Goal: Task Accomplishment & Management: Manage account settings

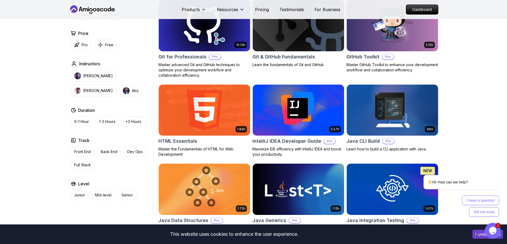
scroll to position [728, 0]
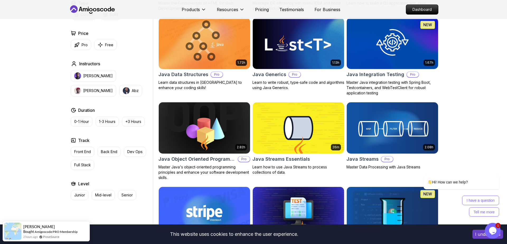
click at [284, 125] on img at bounding box center [298, 128] width 96 height 54
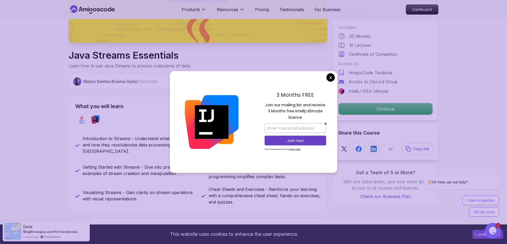
scroll to position [146, 0]
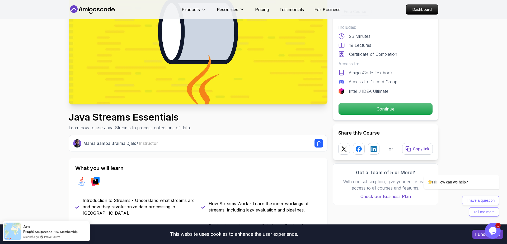
scroll to position [0, 0]
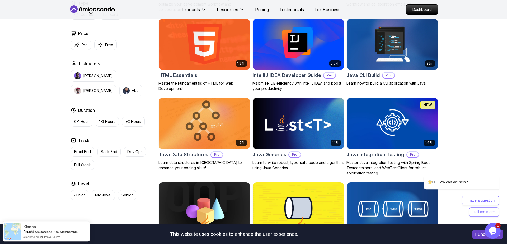
scroll to position [728, 0]
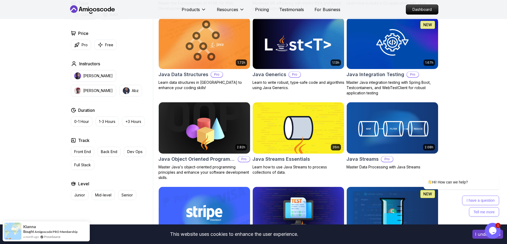
click at [282, 126] on img at bounding box center [298, 128] width 96 height 54
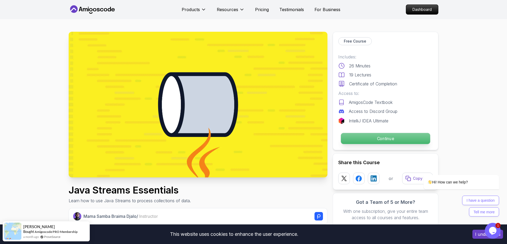
click at [346, 139] on p "Continue" at bounding box center [385, 138] width 89 height 11
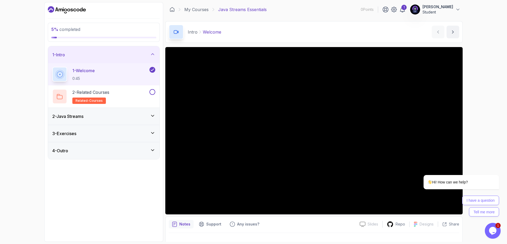
click at [441, 10] on p "Student" at bounding box center [437, 11] width 31 height 5
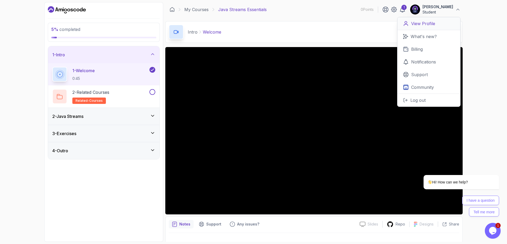
click at [430, 22] on p "View Profile" at bounding box center [423, 23] width 24 height 6
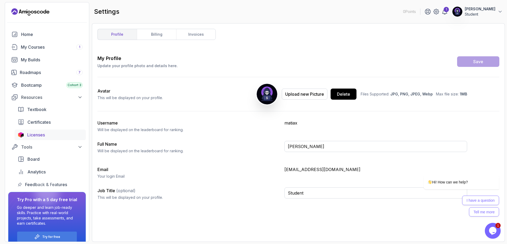
click at [39, 137] on span "Licenses" at bounding box center [36, 134] width 18 height 6
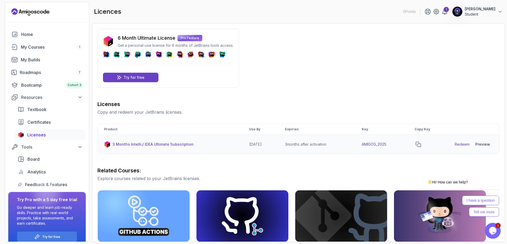
click at [302, 146] on td "3 months after activation" at bounding box center [316, 144] width 77 height 19
click at [317, 145] on td "3 months after activation" at bounding box center [316, 144] width 77 height 19
drag, startPoint x: 317, startPoint y: 145, endPoint x: 325, endPoint y: 145, distance: 7.9
click at [320, 145] on td "3 months after activation" at bounding box center [316, 144] width 77 height 19
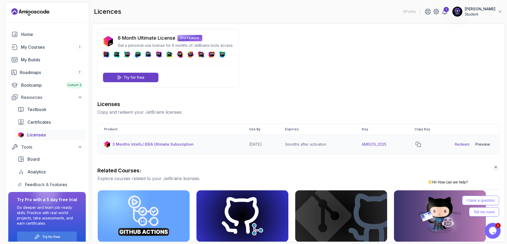
click at [403, 151] on td "AMIGOS_2025" at bounding box center [381, 144] width 53 height 19
click at [148, 143] on p "3 Months IntelliJ IDEA Ultimate Subscription" at bounding box center [152, 143] width 81 height 5
click at [147, 143] on p "3 Months IntelliJ IDEA Ultimate Subscription" at bounding box center [152, 143] width 81 height 5
click at [219, 152] on td "3 Months IntelliJ IDEA Ultimate Subscription" at bounding box center [170, 144] width 145 height 19
click at [142, 79] on p "Try for free" at bounding box center [133, 77] width 21 height 5
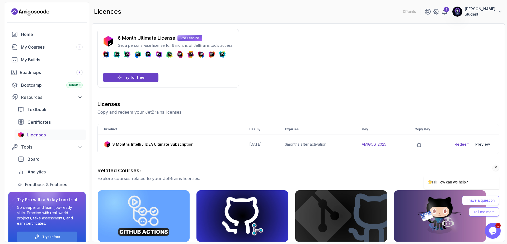
click at [462, 144] on div "Hi! How can we help? I have a question Tell me more" at bounding box center [453, 172] width 95 height 93
click at [460, 142] on div "Hi! How can we help? I have a question Tell me more" at bounding box center [453, 172] width 95 height 93
click at [483, 145] on div "Hi! How can we help? I have a question Tell me more" at bounding box center [453, 172] width 95 height 93
click at [467, 144] on div "Hi! How can we help? I have a question Tell me more" at bounding box center [453, 172] width 95 height 93
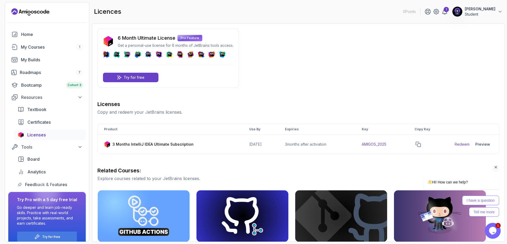
click at [483, 143] on div "Hi! How can we help? I have a question Tell me more" at bounding box center [453, 172] width 95 height 93
click at [373, 143] on td "AMIGOS_2025" at bounding box center [381, 144] width 53 height 19
click at [373, 144] on td "AMIGOS_2025" at bounding box center [381, 144] width 53 height 19
click at [373, 154] on div "Licenses Copy and redeem your JetBrains licenses. Product Use By Expiries Key C…" at bounding box center [298, 223] width 402 height 247
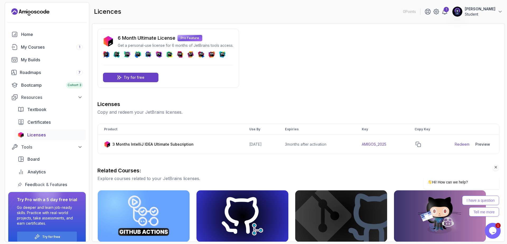
click at [420, 142] on div "Hi! How can we help? I have a question Tell me more" at bounding box center [453, 172] width 95 height 93
click at [422, 143] on div "Hi! How can we help? I have a question Tell me more" at bounding box center [453, 172] width 95 height 93
click at [243, 162] on div "Licenses Copy and redeem your JetBrains licenses. Product Use By Expiries Key C…" at bounding box center [298, 223] width 402 height 247
click at [423, 142] on div "Hi! How can we help? I have a question Tell me more" at bounding box center [453, 172] width 95 height 93
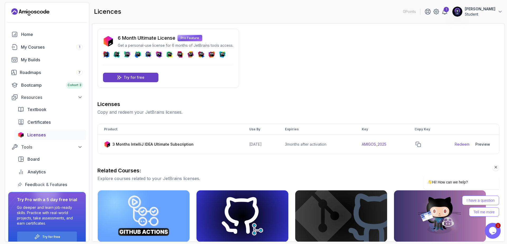
click at [423, 142] on div "Hi! How can we help? I have a question Tell me more" at bounding box center [453, 172] width 95 height 93
click at [492, 229] on icon "$i18n('chat', 'chat_widget')" at bounding box center [492, 230] width 7 height 8
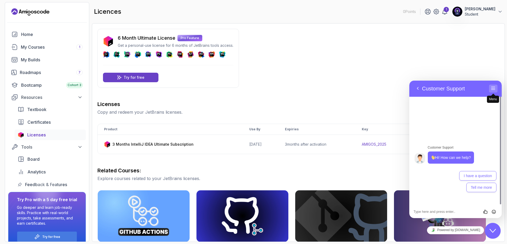
click at [491, 87] on button "Menu" at bounding box center [493, 88] width 8 height 8
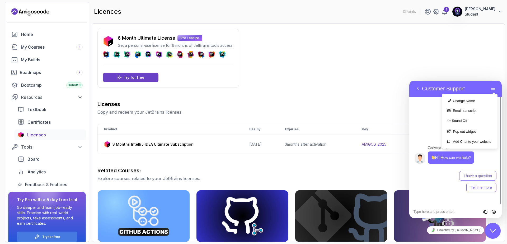
click at [459, 83] on div "Back Customer Support Menu Change Name Email transcript Sound Off Pop out widge…" at bounding box center [455, 88] width 92 height 16
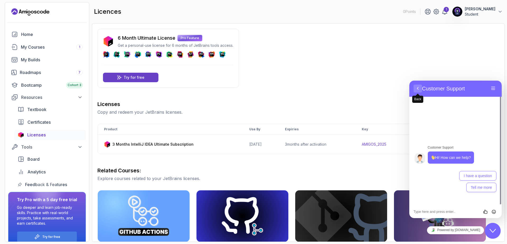
click at [420, 87] on button "Back" at bounding box center [417, 88] width 8 height 8
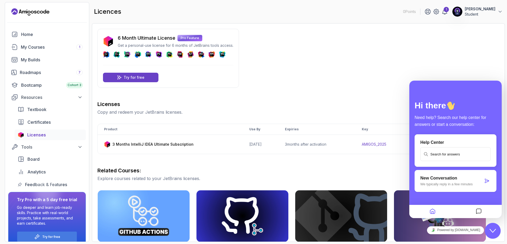
click at [427, 60] on div "6 Month Ultimate License Pro Feature Get a personal-use license for 6 months of…" at bounding box center [298, 188] width 402 height 319
drag, startPoint x: 987, startPoint y: 458, endPoint x: 502, endPoint y: 235, distance: 534.8
click at [494, 226] on button "Close Chat This icon closes the chat window." at bounding box center [492, 230] width 16 height 16
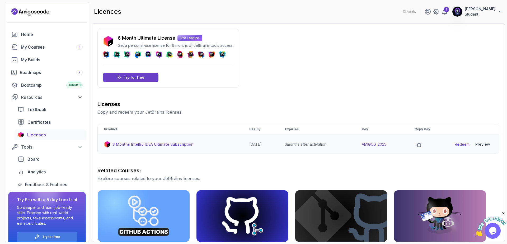
click at [460, 144] on link "Redeem" at bounding box center [461, 143] width 15 height 5
